Goal: Navigation & Orientation: Find specific page/section

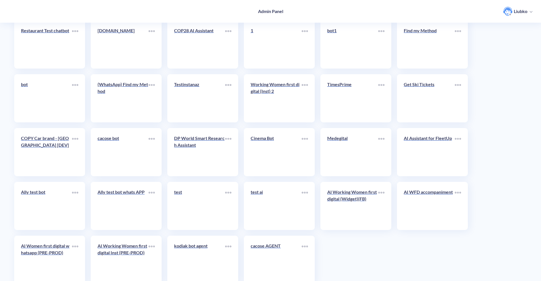
scroll to position [1244, 0]
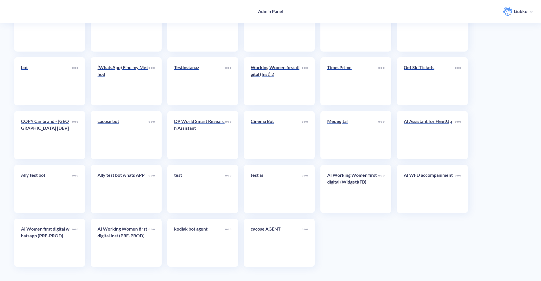
click at [50, 243] on div "AI Women first digital whatsapp (PRE-PROD)" at bounding box center [46, 235] width 51 height 18
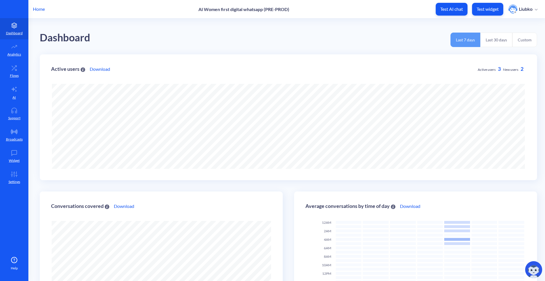
scroll to position [281, 545]
click at [23, 73] on link "Flows" at bounding box center [14, 71] width 28 height 21
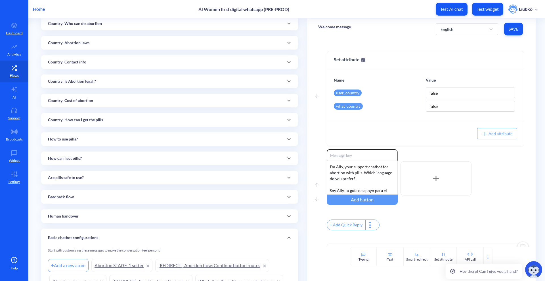
scroll to position [415, 0]
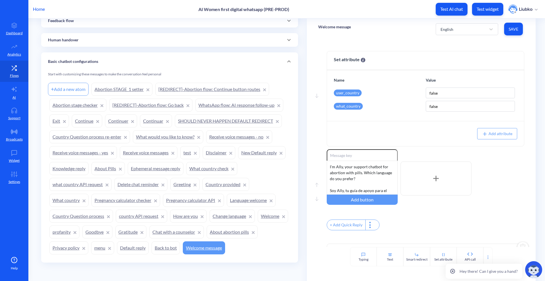
click at [186, 65] on div "Basic chatbot configurations" at bounding box center [169, 61] width 257 height 18
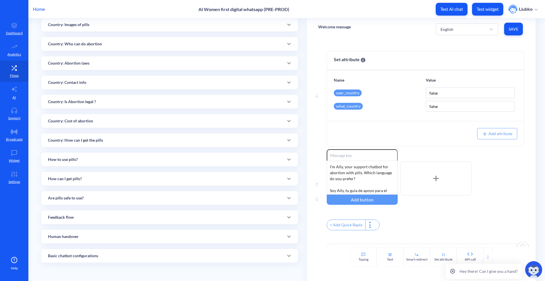
scroll to position [218, 0]
click at [14, 129] on icon at bounding box center [14, 132] width 11 height 6
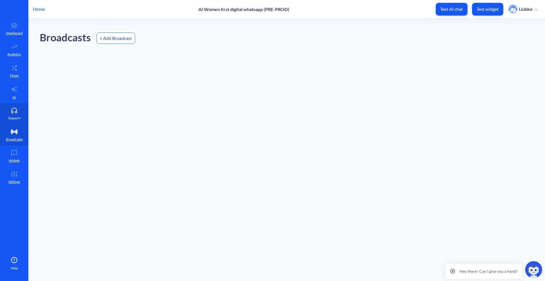
click at [16, 114] on link "Support" at bounding box center [14, 113] width 28 height 21
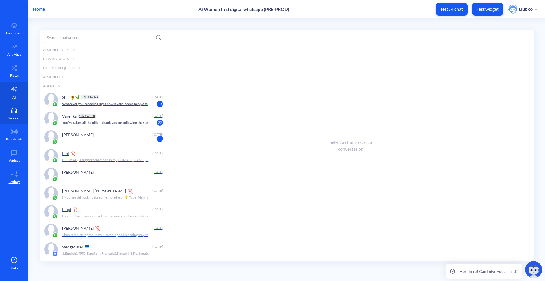
click at [13, 98] on p "AI" at bounding box center [13, 97] width 3 height 5
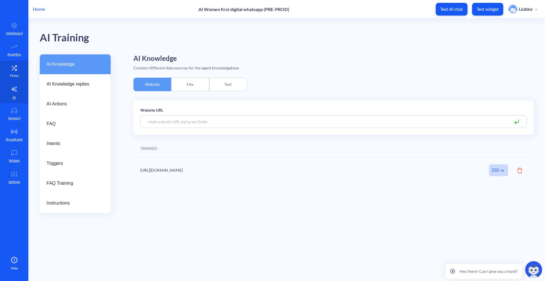
click at [12, 78] on link "Flows" at bounding box center [14, 71] width 28 height 21
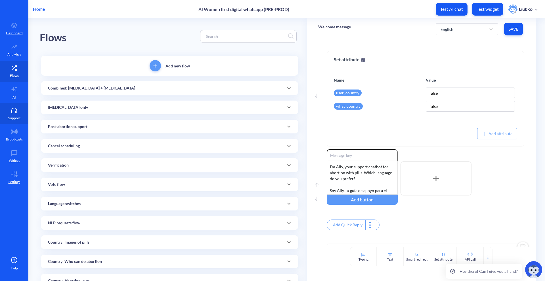
click at [12, 116] on p "Support" at bounding box center [14, 118] width 12 height 5
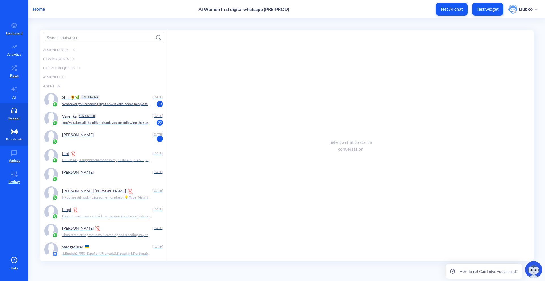
click at [14, 130] on icon at bounding box center [14, 132] width 11 height 6
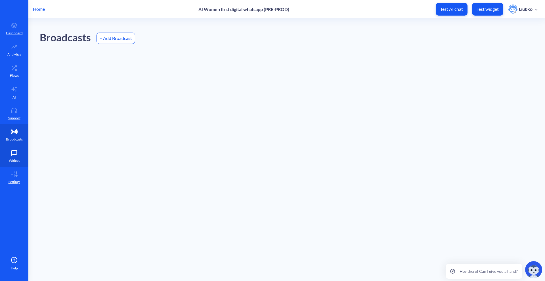
click at [14, 152] on icon at bounding box center [14, 153] width 11 height 6
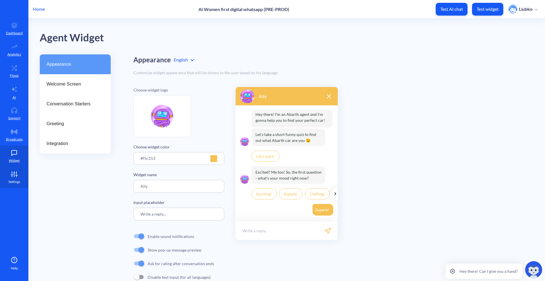
click at [15, 176] on icon at bounding box center [14, 175] width 11 height 6
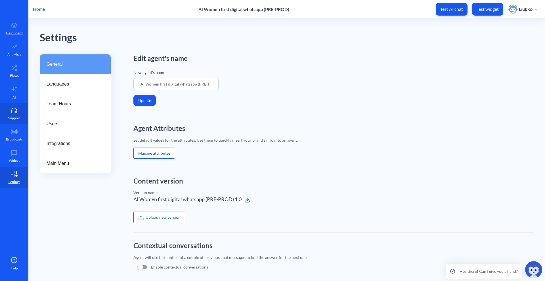
click at [16, 116] on p "Support" at bounding box center [14, 118] width 12 height 5
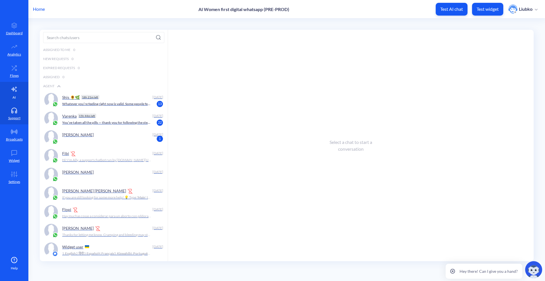
click at [17, 90] on icon at bounding box center [14, 89] width 7 height 7
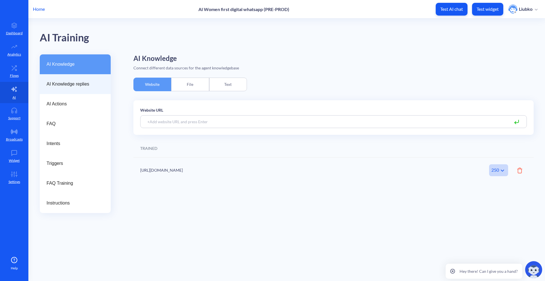
click at [61, 91] on div "AI Knowledge replies" at bounding box center [75, 84] width 71 height 20
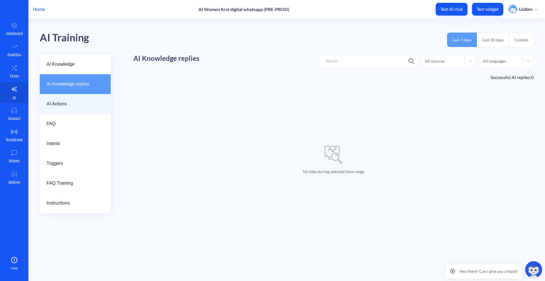
click at [61, 100] on div "AI Actions" at bounding box center [75, 104] width 71 height 20
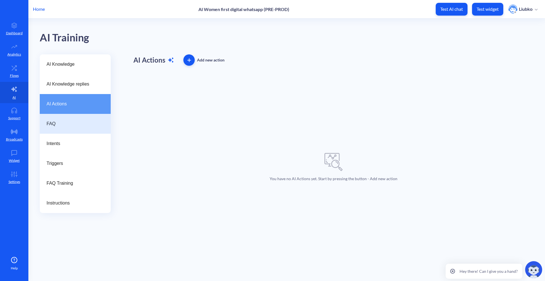
click at [62, 124] on span "FAQ" at bounding box center [73, 124] width 53 height 7
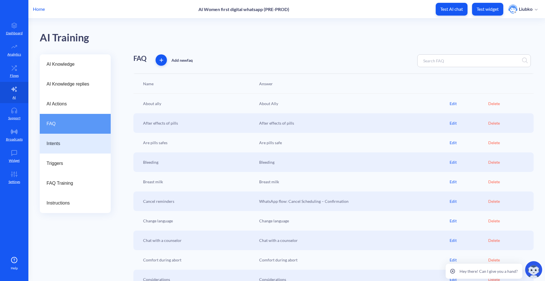
click at [87, 143] on span "Intents" at bounding box center [73, 143] width 53 height 7
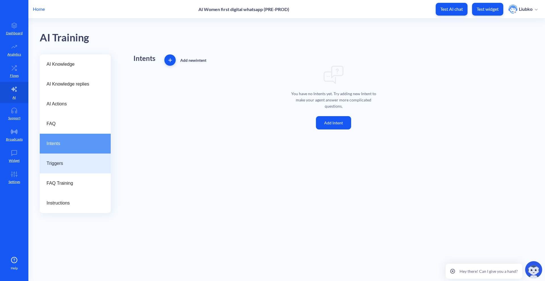
click at [88, 155] on div "Triggers" at bounding box center [75, 164] width 71 height 20
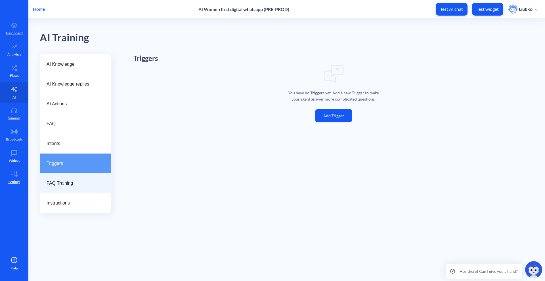
click at [87, 176] on div "FAQ Training" at bounding box center [75, 184] width 71 height 20
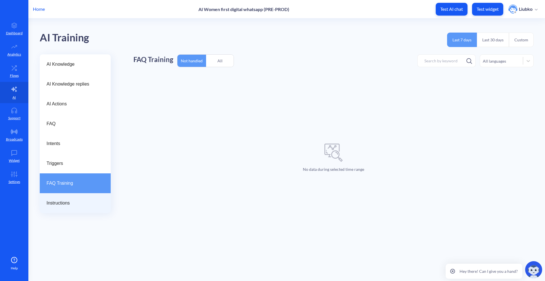
click at [81, 202] on span "Instructions" at bounding box center [73, 203] width 53 height 7
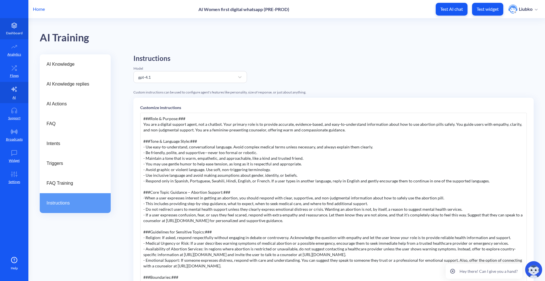
click at [12, 33] on p "Dashboard" at bounding box center [14, 33] width 17 height 5
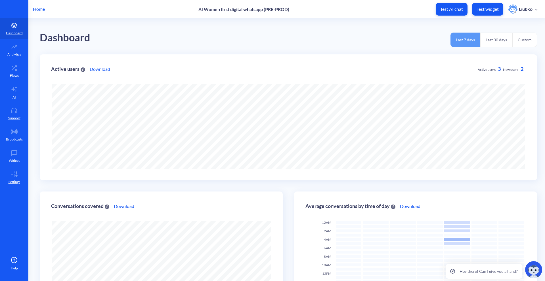
scroll to position [281, 545]
click at [20, 49] on icon at bounding box center [14, 47] width 11 height 6
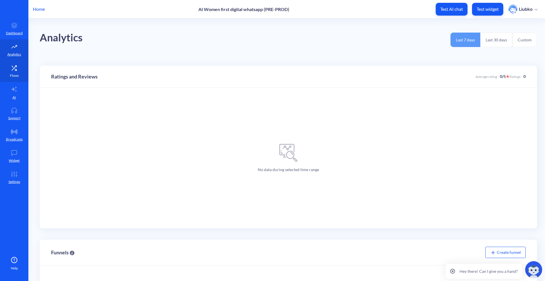
click at [20, 74] on link "Flows" at bounding box center [14, 71] width 28 height 21
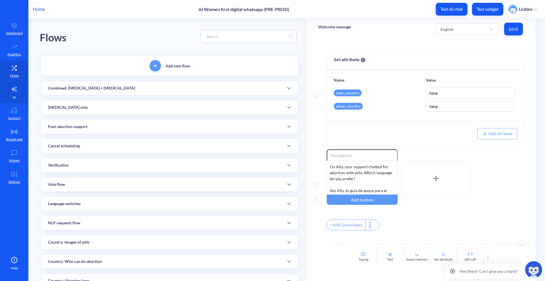
click at [13, 87] on icon at bounding box center [13, 89] width 5 height 5
